Goal: Find specific page/section: Find specific page/section

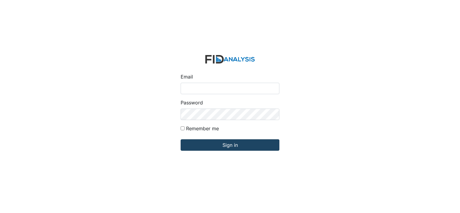
type input "[PERSON_NAME][EMAIL_ADDRESS][DOMAIN_NAME]"
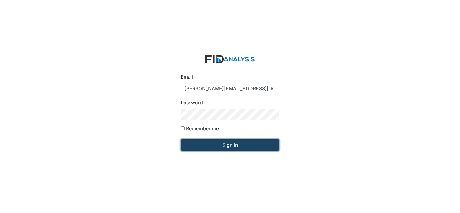
click at [226, 146] on input "Sign in" at bounding box center [230, 144] width 99 height 11
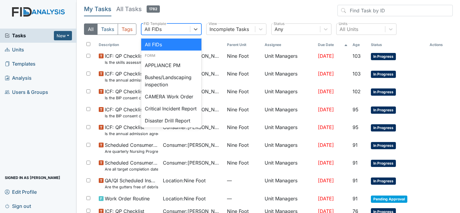
click at [160, 30] on div "All FIDs" at bounding box center [152, 29] width 17 height 7
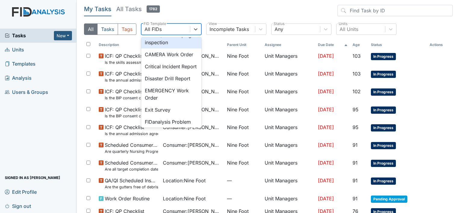
scroll to position [48, 0]
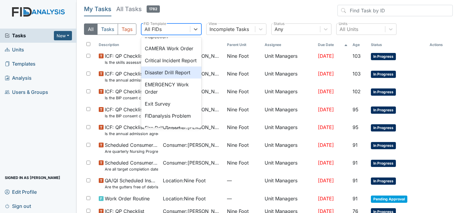
click at [178, 79] on div "Disaster Drill Report" at bounding box center [171, 73] width 60 height 12
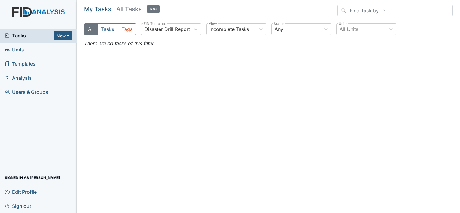
click at [19, 50] on span "Units" at bounding box center [14, 49] width 19 height 9
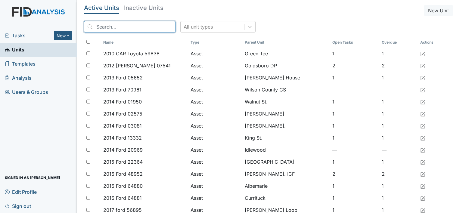
click at [102, 26] on input "search" at bounding box center [129, 26] width 91 height 11
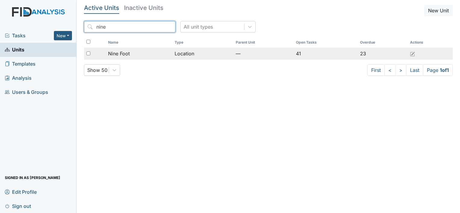
type input "nine"
click at [119, 54] on span "Nine Foot" at bounding box center [119, 53] width 22 height 7
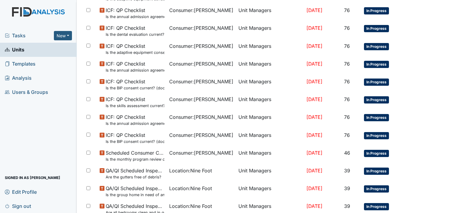
scroll to position [399, 0]
